Goal: Find specific page/section: Find specific page/section

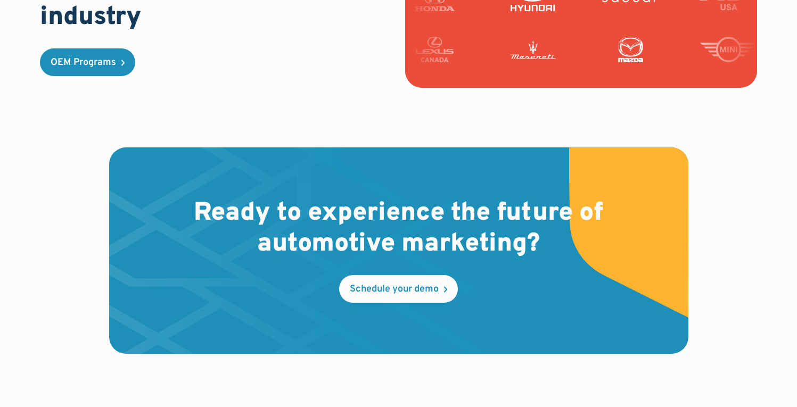
scroll to position [3251, 0]
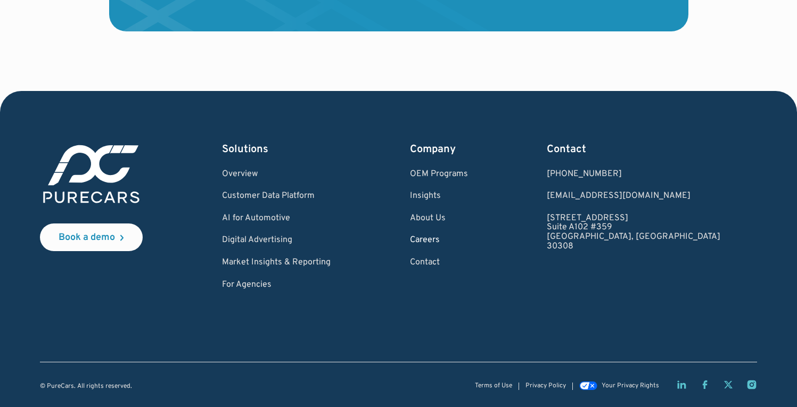
click at [468, 241] on link "Careers" at bounding box center [439, 241] width 58 height 10
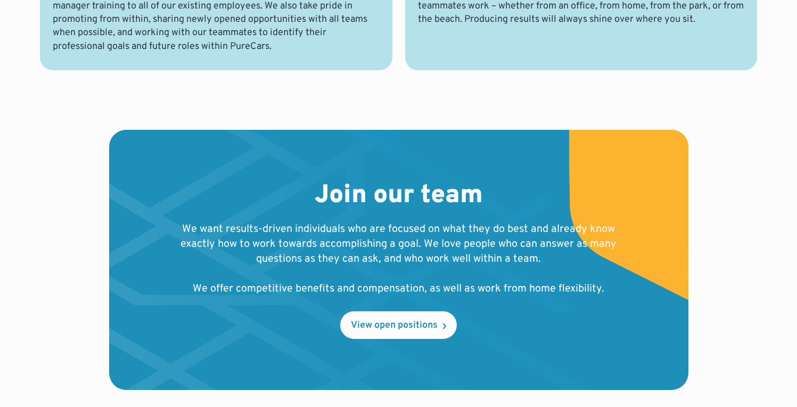
scroll to position [1031, 0]
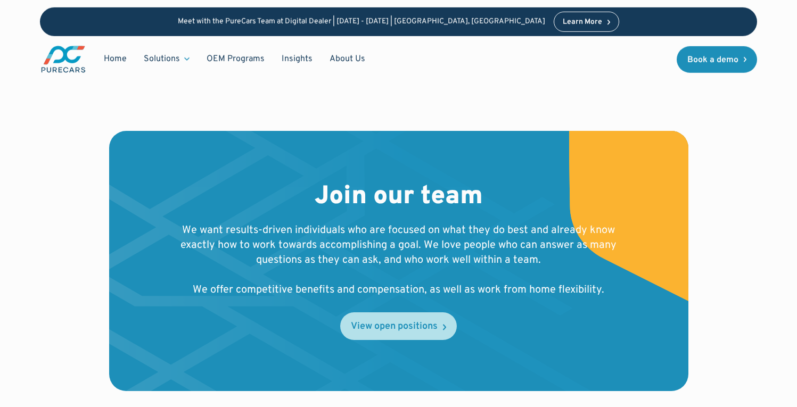
click at [435, 322] on div "View open positions" at bounding box center [394, 327] width 87 height 10
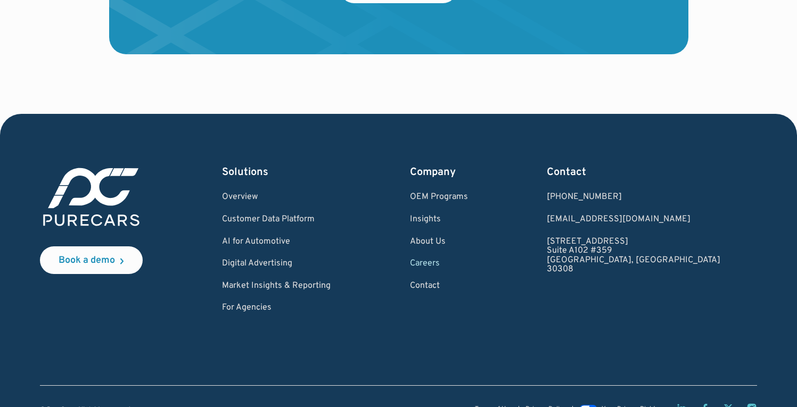
scroll to position [1177, 0]
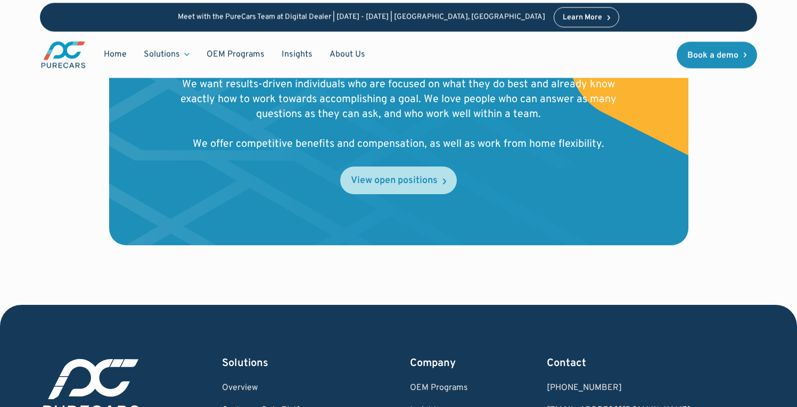
click at [397, 175] on link "View open positions" at bounding box center [398, 181] width 117 height 28
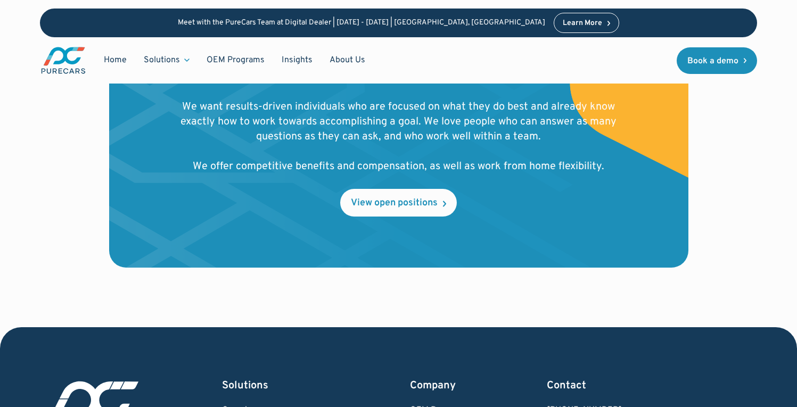
scroll to position [967, 0]
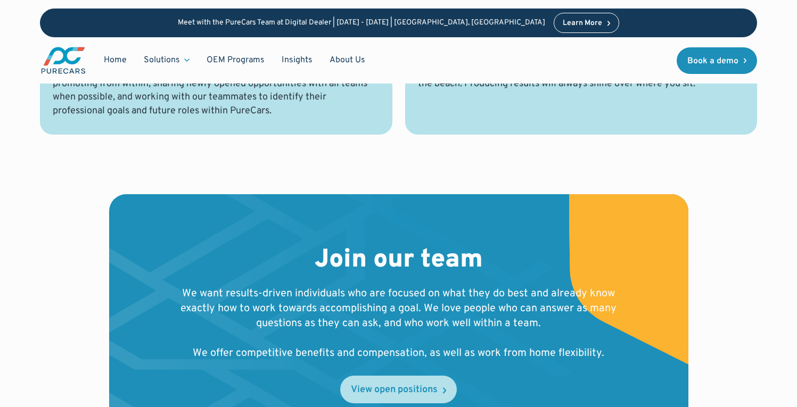
click at [401, 385] on div "View open positions" at bounding box center [394, 390] width 87 height 10
